Goal: Obtain resource: Obtain resource

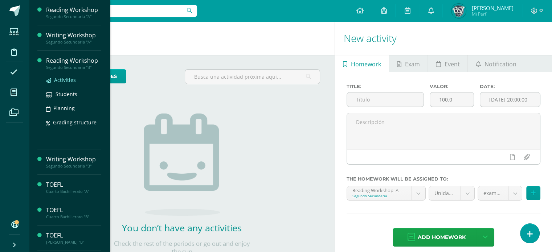
click at [63, 80] on span "Activities" at bounding box center [65, 80] width 22 height 7
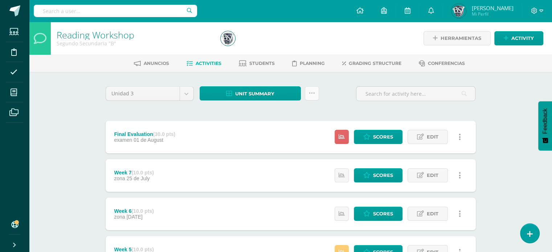
click at [311, 94] on icon at bounding box center [312, 93] width 6 height 6
click at [281, 114] on link "Subir actividades en masa" at bounding box center [294, 115] width 80 height 17
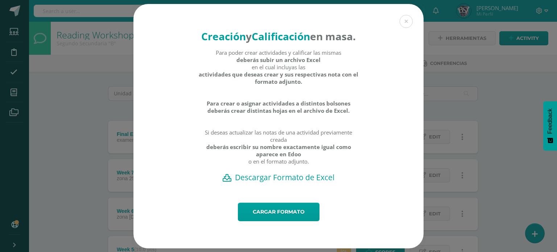
click at [286, 183] on h2 "Descargar Formato de Excel" at bounding box center [278, 177] width 265 height 10
click at [405, 15] on button at bounding box center [406, 21] width 13 height 13
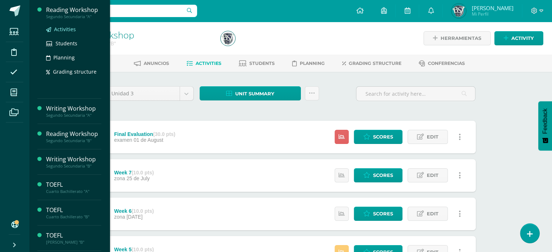
click at [65, 30] on span "Activities" at bounding box center [65, 29] width 22 height 7
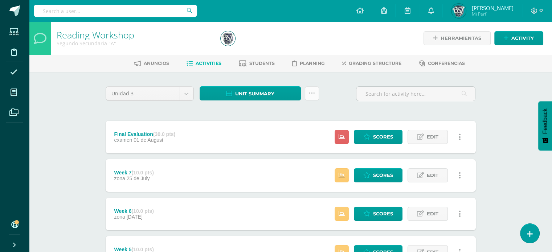
click at [309, 98] on link at bounding box center [312, 93] width 14 height 14
click at [274, 113] on link "Subir actividades en masa" at bounding box center [294, 115] width 80 height 17
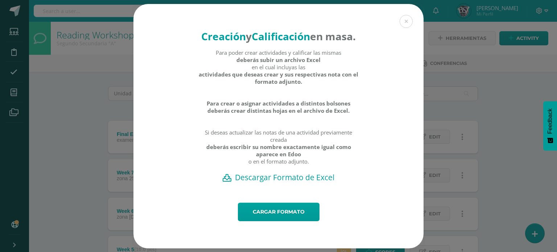
click at [290, 183] on h2 "Descargar Formato de Excel" at bounding box center [278, 177] width 265 height 10
click at [409, 18] on button at bounding box center [406, 21] width 13 height 13
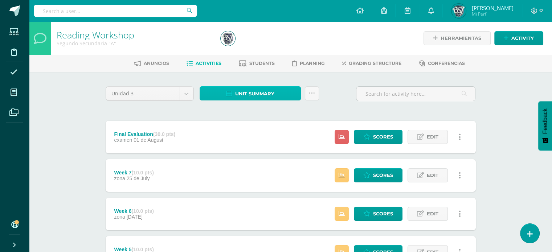
click at [240, 89] on span "Unit summary" at bounding box center [254, 93] width 39 height 13
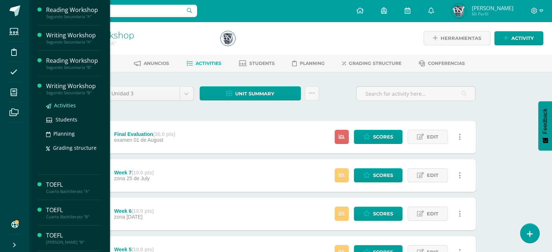
click at [57, 106] on span "Activities" at bounding box center [65, 105] width 22 height 7
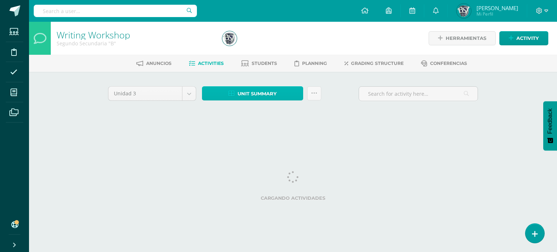
click at [259, 94] on span "Unit summary" at bounding box center [257, 93] width 39 height 13
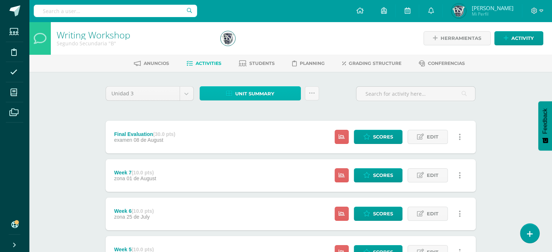
click at [259, 94] on span "Unit summary" at bounding box center [254, 93] width 39 height 13
click at [254, 94] on span "Unit summary" at bounding box center [254, 93] width 39 height 13
click at [314, 91] on icon at bounding box center [312, 93] width 6 height 6
click at [266, 91] on span "Unit summary" at bounding box center [254, 93] width 39 height 13
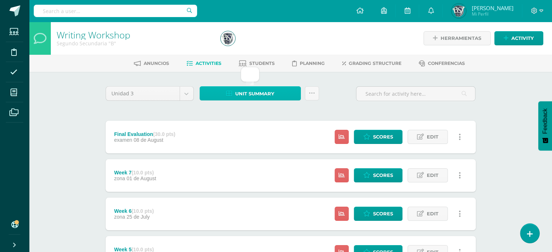
click at [231, 91] on icon at bounding box center [229, 94] width 6 height 6
click at [305, 94] on link at bounding box center [312, 93] width 14 height 14
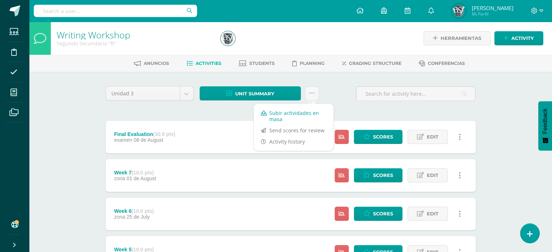
click at [274, 112] on link "Subir actividades en masa" at bounding box center [294, 115] width 80 height 17
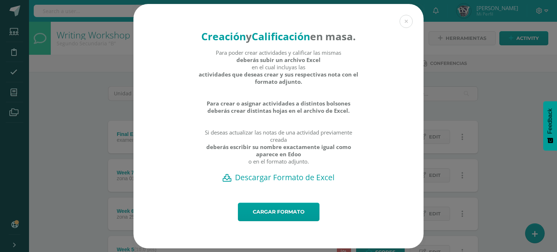
click at [291, 183] on h2 "Descargar Formato de Excel" at bounding box center [278, 177] width 265 height 10
click at [264, 220] on link "Cargar formato" at bounding box center [279, 212] width 82 height 19
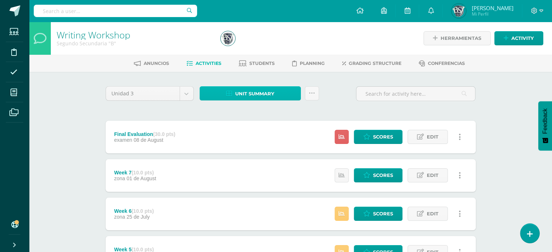
click at [246, 93] on span "Unit summary" at bounding box center [254, 93] width 39 height 13
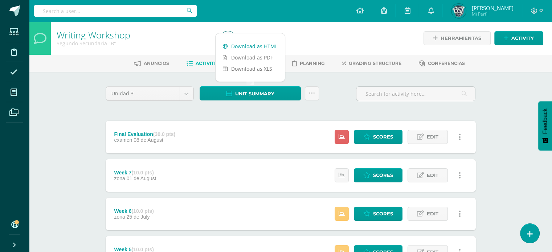
click at [242, 45] on link "Download as HTML" at bounding box center [250, 46] width 69 height 11
click at [163, 40] on div "Segundo Secundaria "B"" at bounding box center [134, 43] width 155 height 7
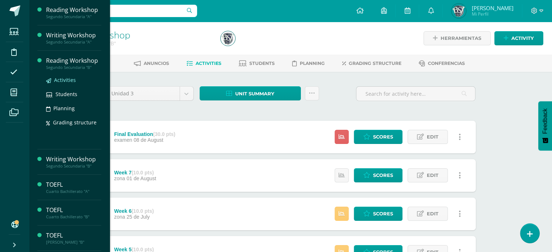
click at [64, 83] on link "Activities" at bounding box center [73, 80] width 55 height 8
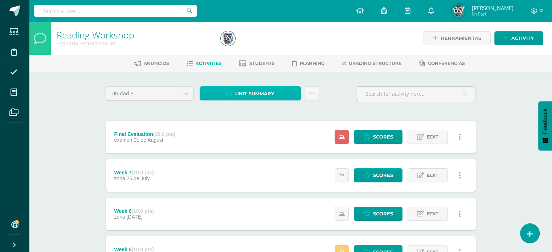
click at [250, 93] on span "Unit summary" at bounding box center [254, 93] width 39 height 13
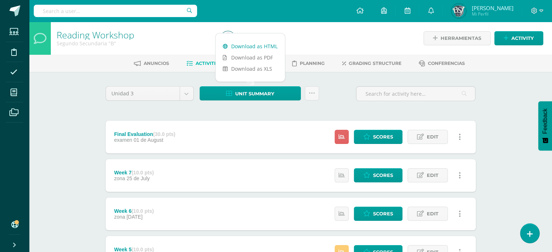
click at [255, 42] on link "Download as HTML" at bounding box center [250, 46] width 69 height 11
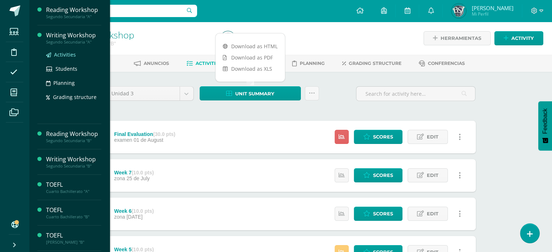
click at [59, 53] on span "Activities" at bounding box center [65, 54] width 22 height 7
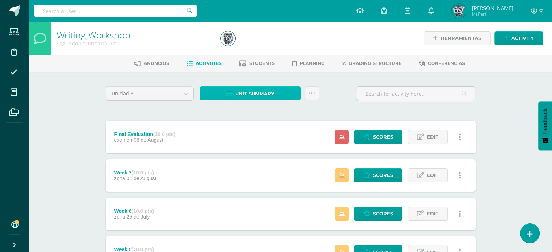
click at [254, 95] on span "Unit summary" at bounding box center [254, 93] width 39 height 13
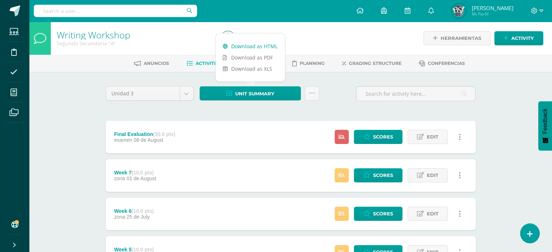
click at [246, 45] on link "Download as HTML" at bounding box center [250, 46] width 69 height 11
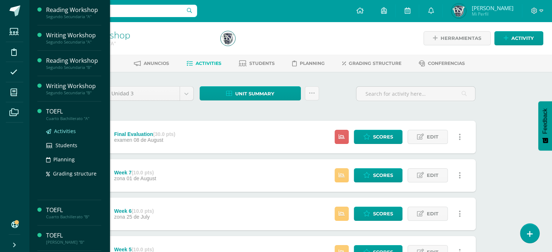
click at [58, 135] on link "Activities" at bounding box center [73, 131] width 55 height 8
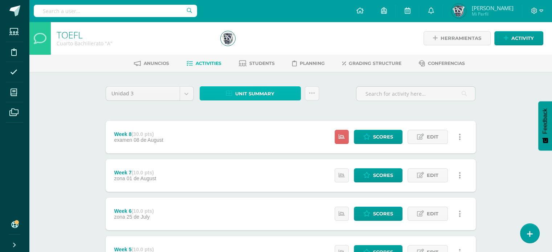
click at [293, 96] on link "Unit summary" at bounding box center [250, 93] width 101 height 14
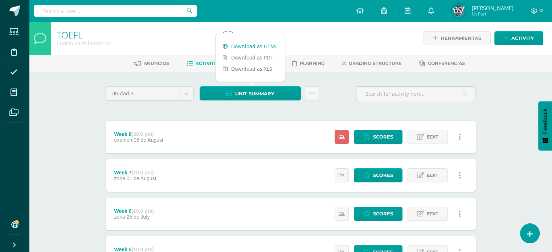
click at [244, 46] on link "Download as HTML" at bounding box center [250, 46] width 69 height 11
click at [244, 44] on link "Download as HTML" at bounding box center [250, 46] width 69 height 11
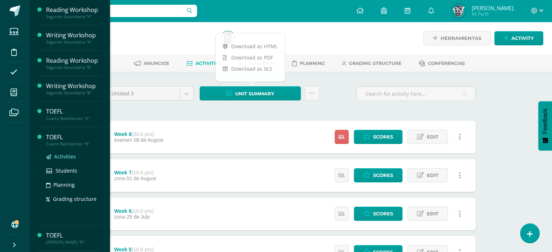
click at [58, 155] on span "Activities" at bounding box center [65, 156] width 22 height 7
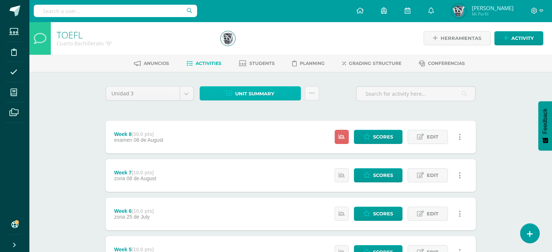
click at [259, 93] on span "Unit summary" at bounding box center [254, 93] width 39 height 13
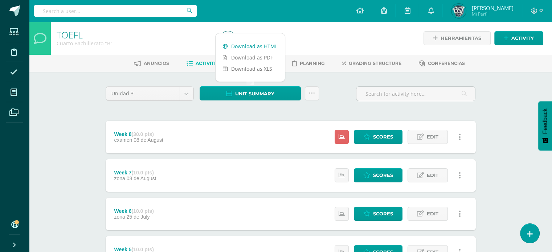
click at [245, 43] on link "Download as HTML" at bounding box center [250, 46] width 69 height 11
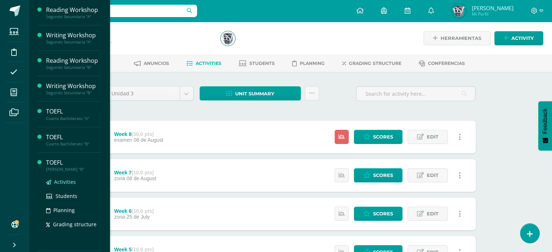
click at [56, 185] on link "Activities" at bounding box center [73, 182] width 55 height 8
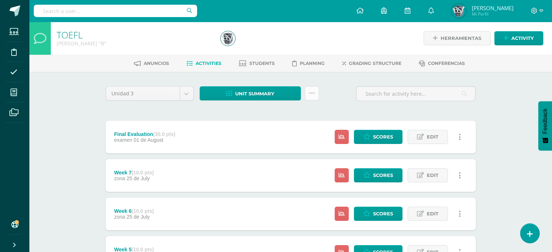
click at [310, 94] on icon at bounding box center [312, 93] width 6 height 6
click at [286, 115] on link "Subir actividades en masa" at bounding box center [294, 115] width 80 height 17
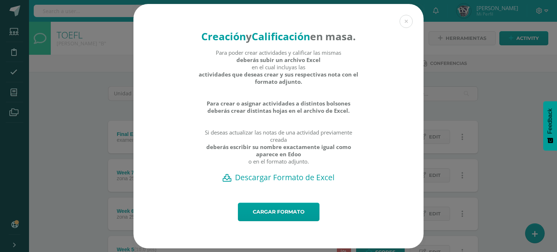
click at [288, 183] on h2 "Descargar Formato de Excel" at bounding box center [278, 177] width 265 height 10
click at [409, 15] on button at bounding box center [406, 21] width 13 height 13
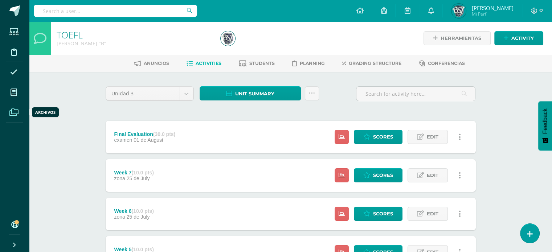
click at [13, 110] on icon at bounding box center [13, 112] width 9 height 7
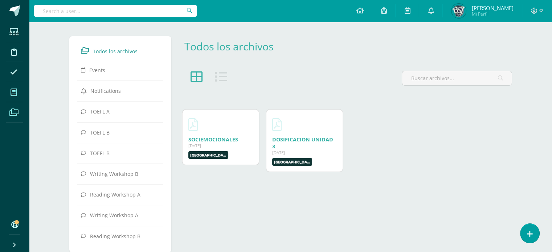
click at [17, 94] on icon at bounding box center [14, 92] width 7 height 7
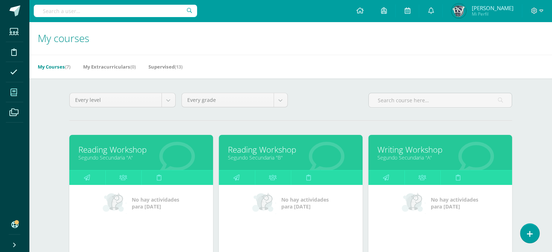
click at [15, 93] on icon at bounding box center [14, 92] width 7 height 7
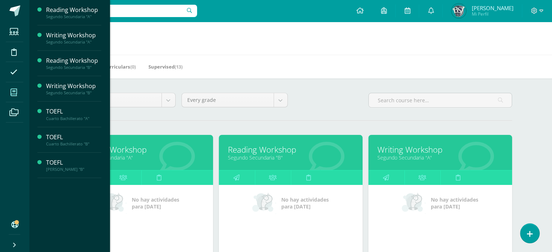
click at [138, 148] on link "Reading Workshop" at bounding box center [141, 149] width 126 height 11
